Goal: Information Seeking & Learning: Check status

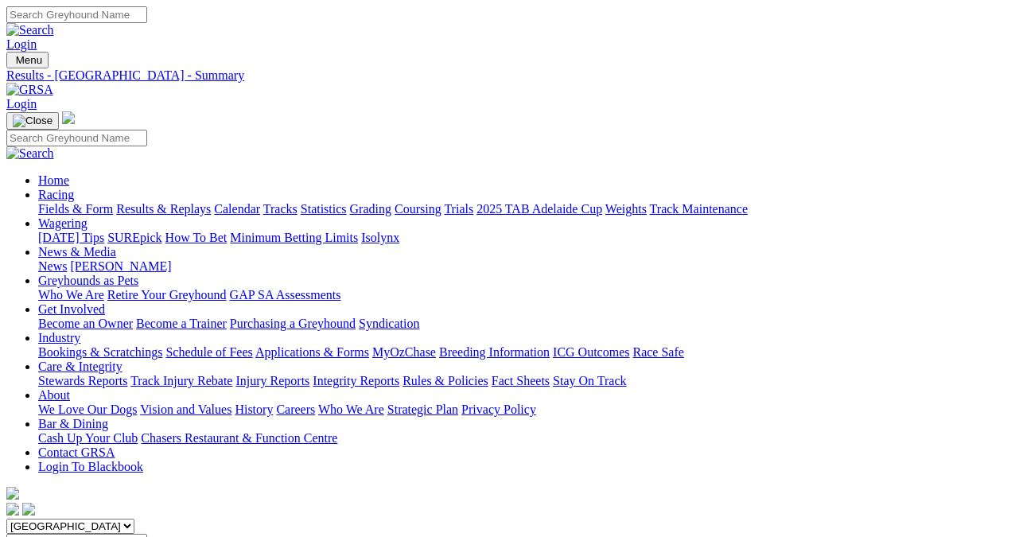
click at [169, 202] on link "Results & Replays" at bounding box center [163, 209] width 95 height 14
click at [172, 202] on link "Results & Replays" at bounding box center [163, 209] width 95 height 14
click at [45, 202] on link "Fields & Form" at bounding box center [75, 209] width 75 height 14
